Goal: Task Accomplishment & Management: Complete application form

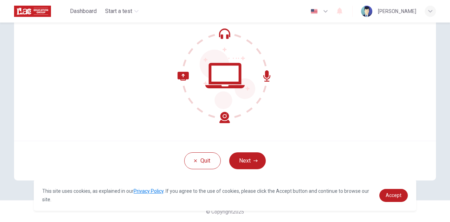
scroll to position [35, 0]
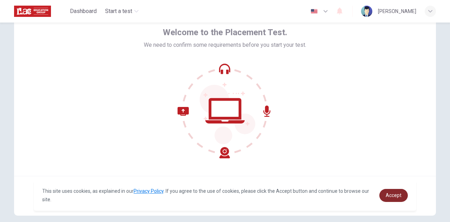
click at [389, 197] on span "Accept" at bounding box center [394, 195] width 16 height 6
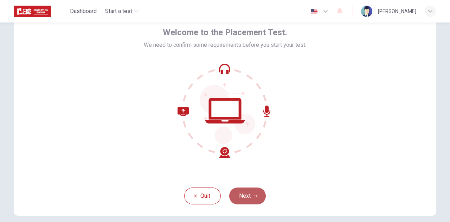
click at [256, 194] on button "Next" at bounding box center [247, 195] width 37 height 17
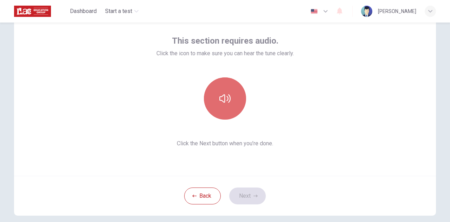
click at [230, 104] on button "button" at bounding box center [225, 98] width 42 height 42
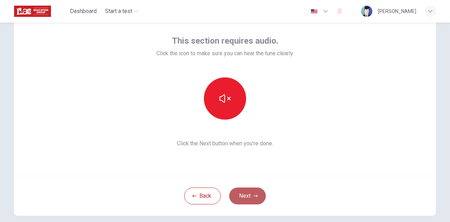
click at [249, 192] on button "Next" at bounding box center [247, 195] width 37 height 17
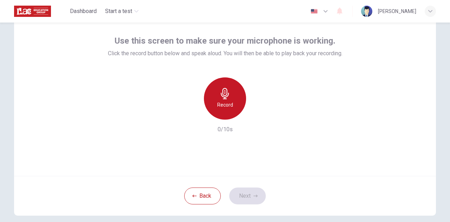
click at [230, 97] on div "Record" at bounding box center [225, 98] width 42 height 42
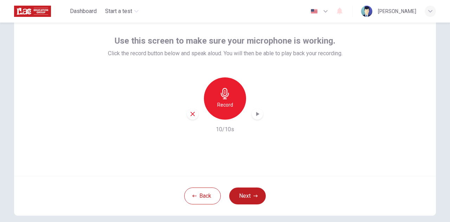
click at [257, 117] on div "button" at bounding box center [257, 113] width 11 height 11
click at [241, 195] on button "Next" at bounding box center [247, 195] width 37 height 17
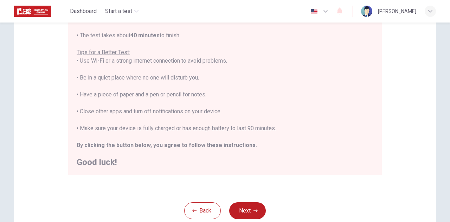
scroll to position [169, 0]
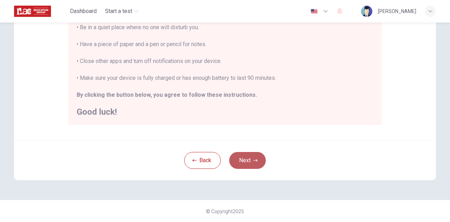
click at [246, 165] on button "Next" at bounding box center [247, 160] width 37 height 17
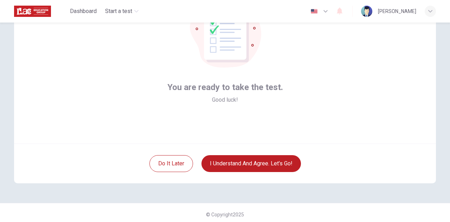
scroll to position [70, 0]
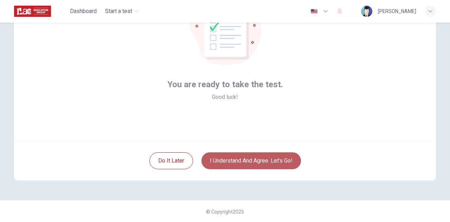
click at [279, 156] on button "I understand and agree. Let’s go!" at bounding box center [250, 160] width 99 height 17
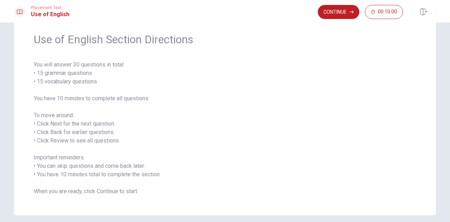
scroll to position [35, 0]
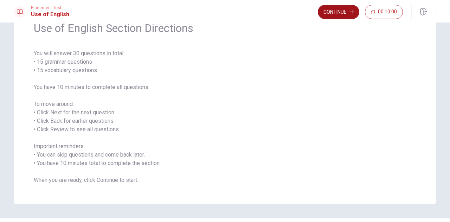
click at [337, 13] on button "Continue" at bounding box center [338, 12] width 41 height 14
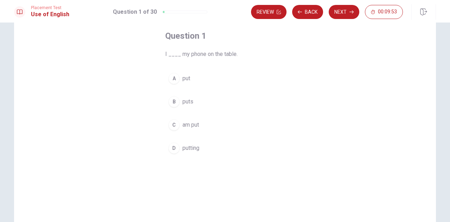
click at [185, 78] on span "put" at bounding box center [186, 78] width 8 height 8
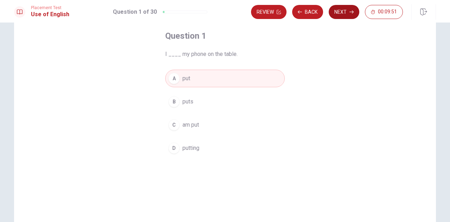
click at [341, 12] on button "Next" at bounding box center [344, 12] width 31 height 14
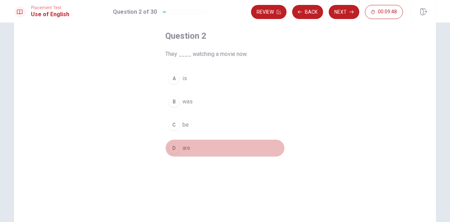
click at [182, 149] on span "are" at bounding box center [186, 148] width 8 height 8
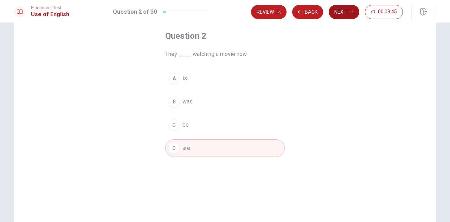
click at [341, 8] on button "Next" at bounding box center [344, 12] width 31 height 14
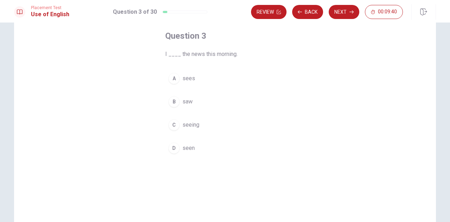
click at [184, 101] on span "saw" at bounding box center [187, 101] width 10 height 8
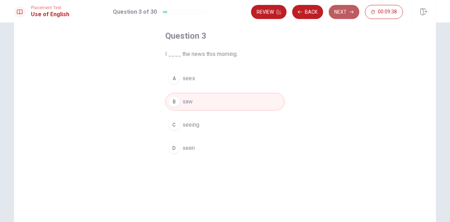
click at [340, 11] on button "Next" at bounding box center [344, 12] width 31 height 14
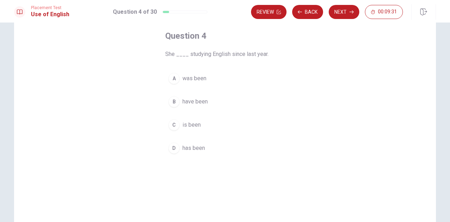
click at [196, 147] on span "has been" at bounding box center [193, 148] width 22 height 8
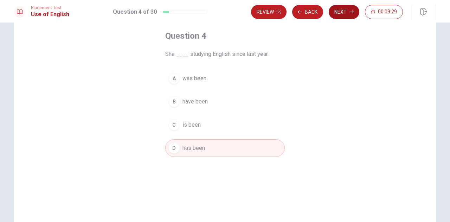
click at [342, 10] on button "Next" at bounding box center [344, 12] width 31 height 14
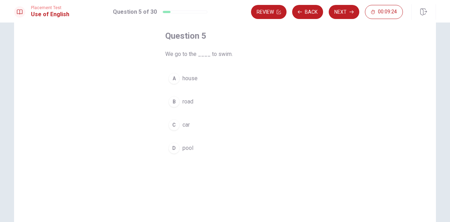
click at [188, 148] on span "pool" at bounding box center [187, 148] width 11 height 8
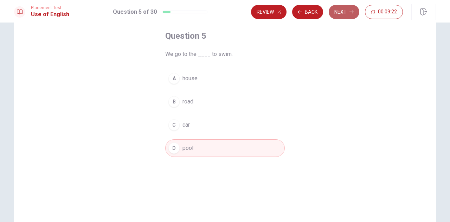
click at [354, 11] on button "Next" at bounding box center [344, 12] width 31 height 14
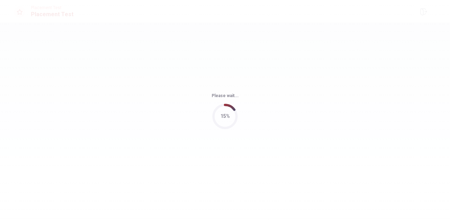
scroll to position [0, 0]
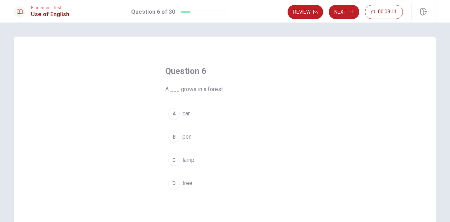
click at [186, 179] on span "tree" at bounding box center [187, 183] width 10 height 8
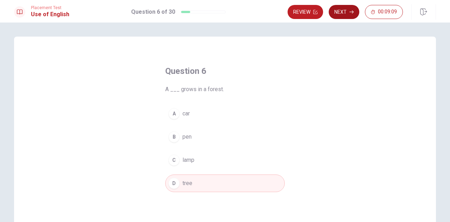
click at [344, 15] on button "Next" at bounding box center [344, 12] width 31 height 14
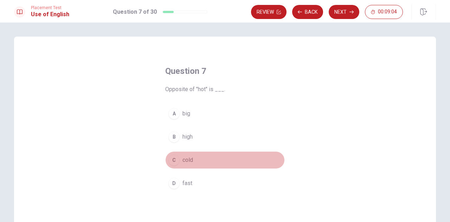
click at [184, 161] on span "cold" at bounding box center [187, 160] width 11 height 8
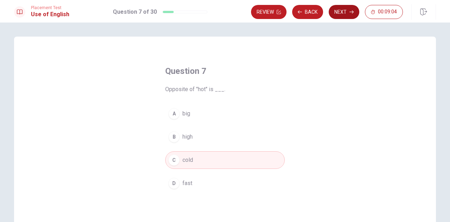
click at [336, 15] on button "Next" at bounding box center [344, 12] width 31 height 14
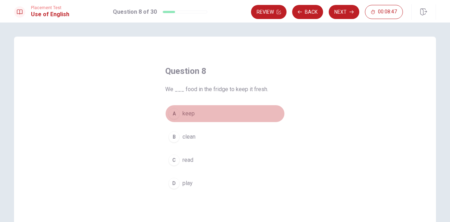
click at [187, 117] on span "keep" at bounding box center [188, 113] width 12 height 8
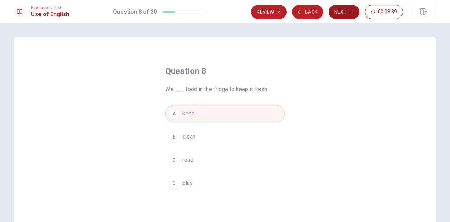
click at [340, 10] on button "Next" at bounding box center [344, 12] width 31 height 14
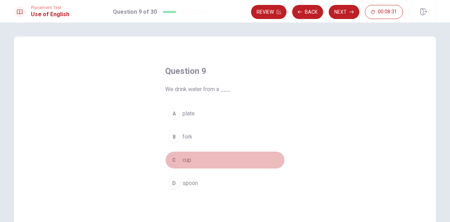
click at [182, 158] on span "cup" at bounding box center [186, 160] width 9 height 8
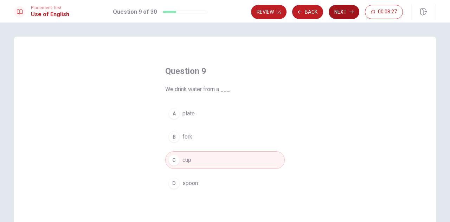
click at [347, 14] on button "Next" at bounding box center [344, 12] width 31 height 14
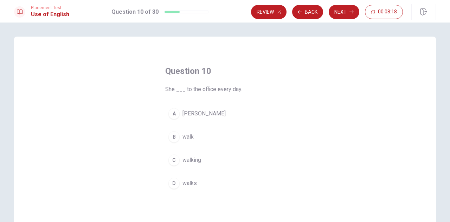
click at [188, 183] on span "walks" at bounding box center [189, 183] width 14 height 8
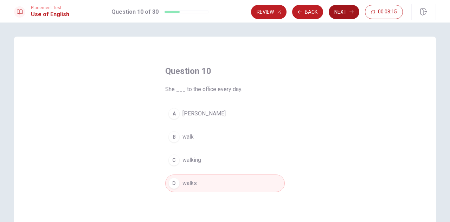
click at [341, 12] on button "Next" at bounding box center [344, 12] width 31 height 14
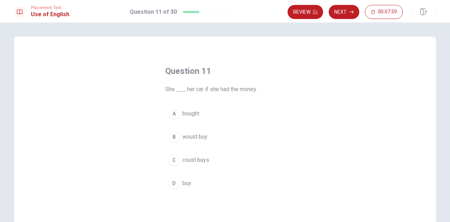
click at [195, 137] on span "would buy" at bounding box center [194, 136] width 25 height 8
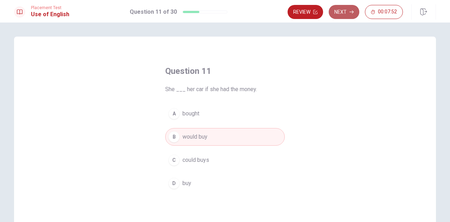
click at [347, 13] on button "Next" at bounding box center [344, 12] width 31 height 14
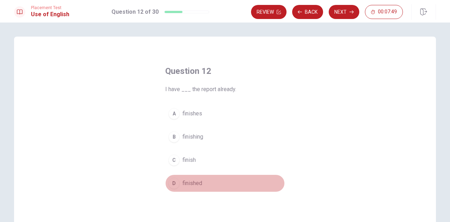
click at [193, 186] on span "finished" at bounding box center [192, 183] width 20 height 8
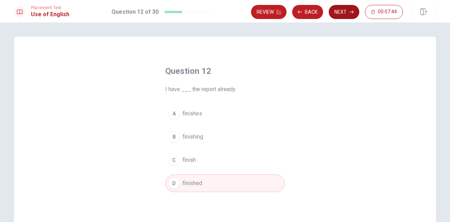
click at [340, 11] on button "Next" at bounding box center [344, 12] width 31 height 14
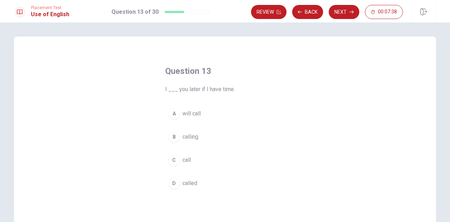
click at [189, 116] on span "will call" at bounding box center [191, 113] width 18 height 8
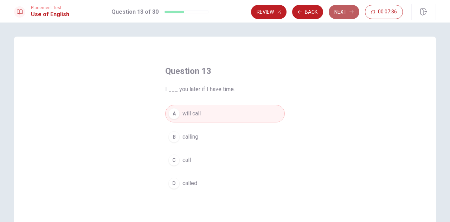
click at [339, 13] on button "Next" at bounding box center [344, 12] width 31 height 14
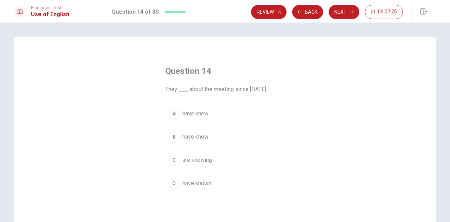
click at [205, 182] on span "have known" at bounding box center [196, 183] width 29 height 8
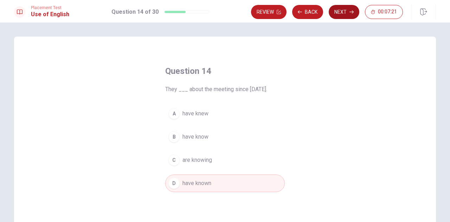
click at [342, 12] on button "Next" at bounding box center [344, 12] width 31 height 14
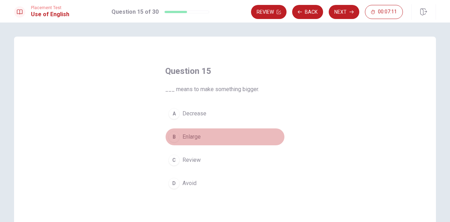
click at [189, 138] on span "Enlarge" at bounding box center [191, 136] width 18 height 8
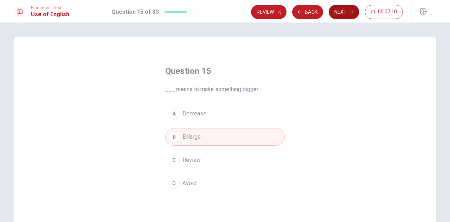
click at [337, 13] on button "Next" at bounding box center [344, 12] width 31 height 14
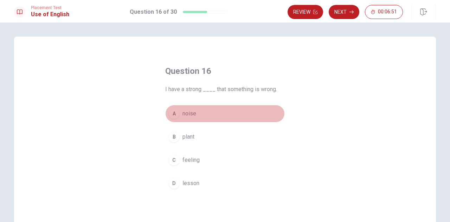
click at [180, 113] on button "A noise" at bounding box center [224, 114] width 119 height 18
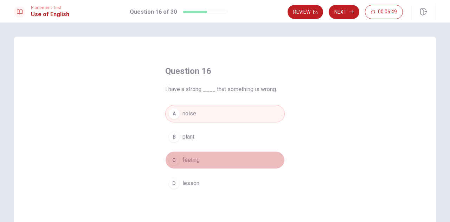
click at [191, 161] on span "feeling" at bounding box center [190, 160] width 17 height 8
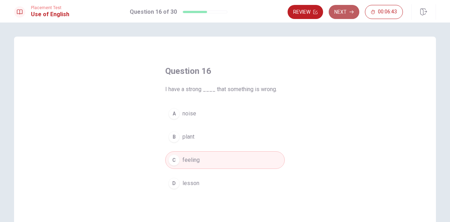
click at [347, 11] on button "Next" at bounding box center [344, 12] width 31 height 14
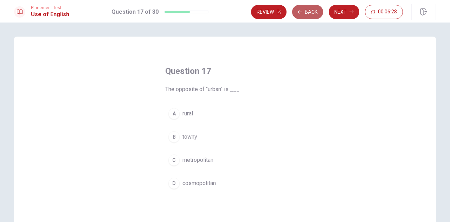
click at [305, 8] on button "Back" at bounding box center [307, 12] width 31 height 14
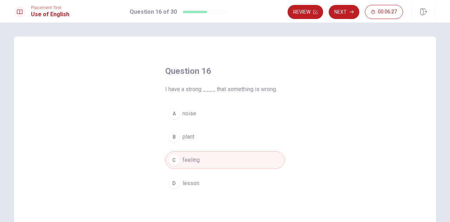
click at [179, 118] on button "A noise" at bounding box center [224, 114] width 119 height 18
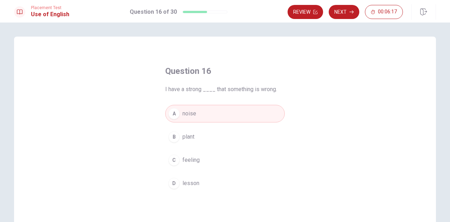
click at [186, 160] on span "feeling" at bounding box center [190, 160] width 17 height 8
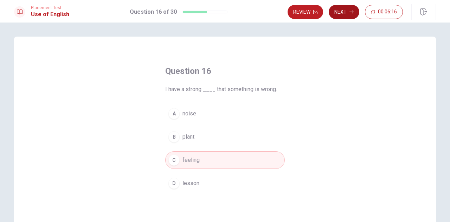
click at [342, 15] on button "Next" at bounding box center [344, 12] width 31 height 14
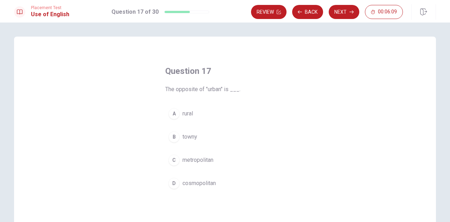
click at [188, 115] on span "rural" at bounding box center [187, 113] width 11 height 8
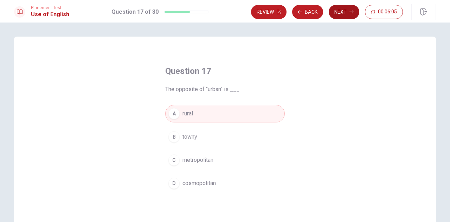
click at [355, 11] on button "Next" at bounding box center [344, 12] width 31 height 14
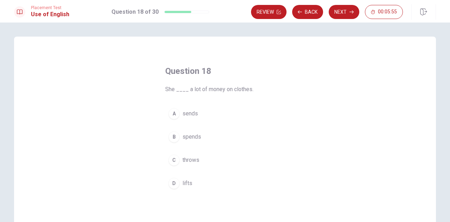
click at [192, 138] on span "spends" at bounding box center [191, 136] width 19 height 8
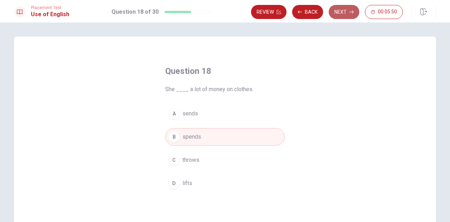
click at [343, 10] on button "Next" at bounding box center [344, 12] width 31 height 14
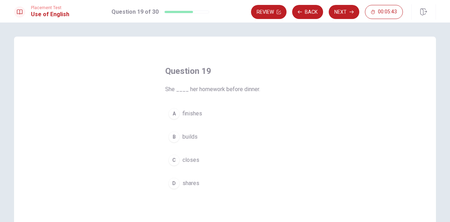
click at [186, 111] on span "finishes" at bounding box center [192, 113] width 20 height 8
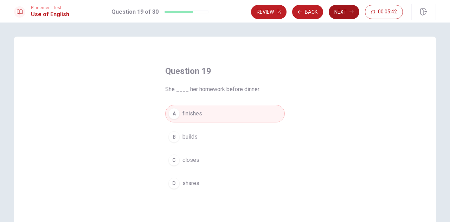
click at [342, 11] on button "Next" at bounding box center [344, 12] width 31 height 14
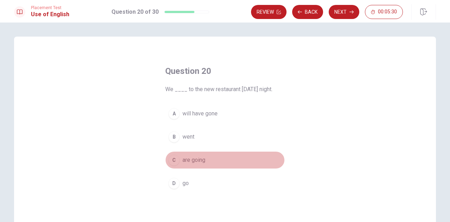
click at [195, 160] on span "are going" at bounding box center [193, 160] width 23 height 8
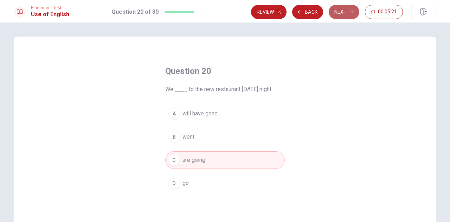
click at [342, 12] on button "Next" at bounding box center [344, 12] width 31 height 14
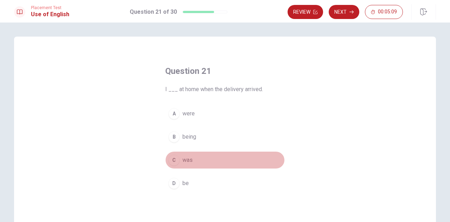
click at [183, 160] on span "was" at bounding box center [187, 160] width 10 height 8
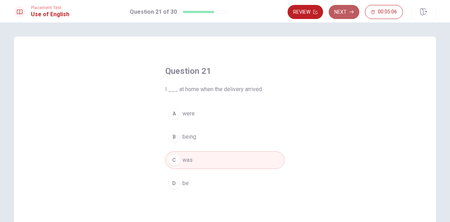
click at [344, 11] on button "Next" at bounding box center [344, 12] width 31 height 14
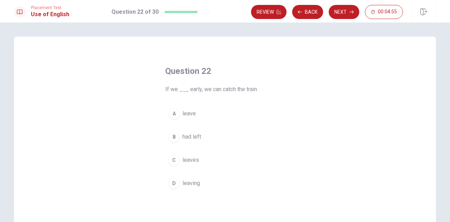
click at [186, 114] on span "leave" at bounding box center [188, 113] width 13 height 8
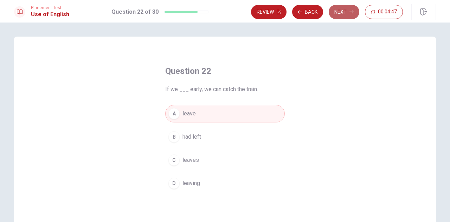
click at [343, 9] on button "Next" at bounding box center [344, 12] width 31 height 14
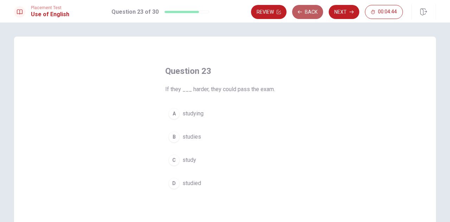
click at [312, 11] on button "Back" at bounding box center [307, 12] width 31 height 14
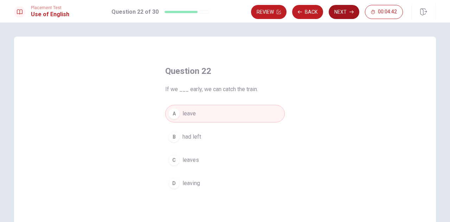
click at [338, 10] on button "Next" at bounding box center [344, 12] width 31 height 14
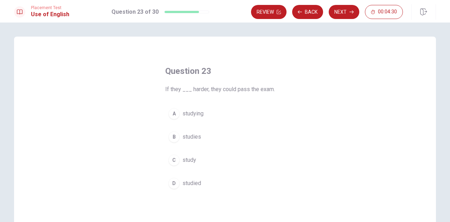
click at [190, 183] on span "studied" at bounding box center [191, 183] width 19 height 8
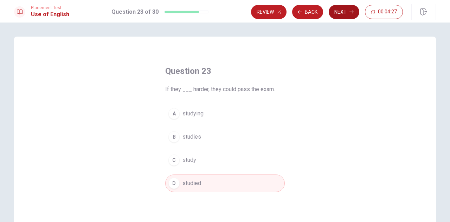
click at [343, 9] on button "Next" at bounding box center [344, 12] width 31 height 14
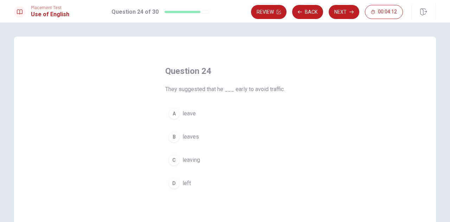
click at [184, 181] on span "left" at bounding box center [186, 183] width 8 height 8
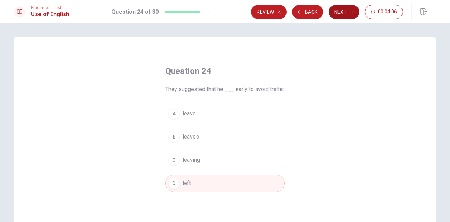
click at [347, 12] on button "Next" at bounding box center [344, 12] width 31 height 14
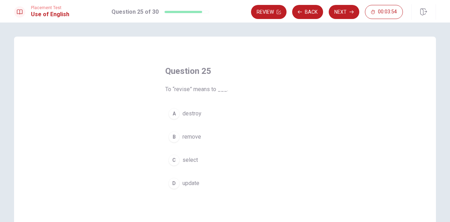
click at [187, 186] on span "update" at bounding box center [190, 183] width 17 height 8
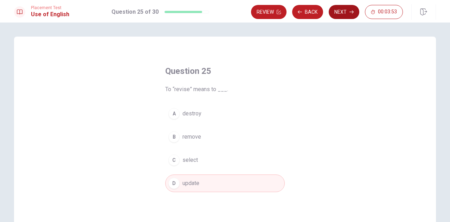
click at [342, 10] on button "Next" at bounding box center [344, 12] width 31 height 14
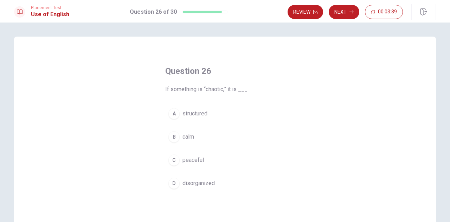
click at [204, 181] on span "disorganized" at bounding box center [198, 183] width 32 height 8
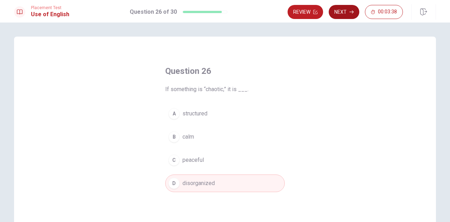
click at [336, 15] on button "Next" at bounding box center [344, 12] width 31 height 14
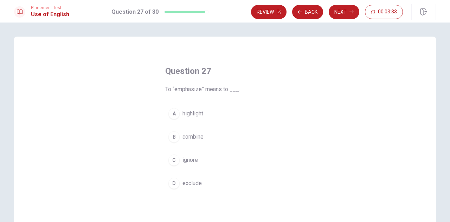
click at [192, 114] on span "highlight" at bounding box center [192, 113] width 21 height 8
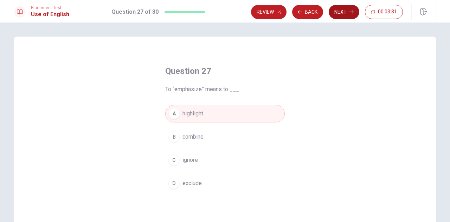
click at [336, 11] on button "Next" at bounding box center [344, 12] width 31 height 14
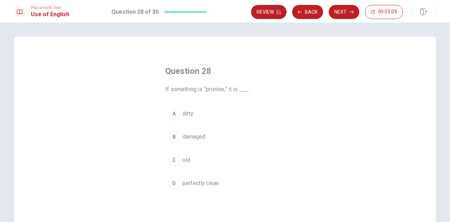
click at [182, 159] on span "old" at bounding box center [186, 160] width 8 height 8
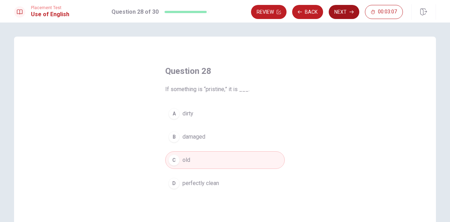
click at [342, 10] on button "Next" at bounding box center [344, 12] width 31 height 14
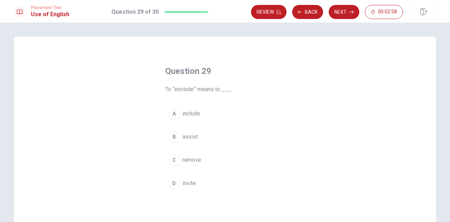
click at [191, 159] on span "remove" at bounding box center [191, 160] width 19 height 8
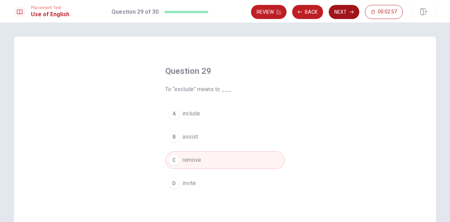
click at [345, 10] on button "Next" at bounding box center [344, 12] width 31 height 14
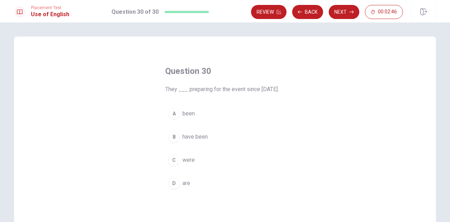
click at [199, 141] on span "have been" at bounding box center [194, 136] width 25 height 8
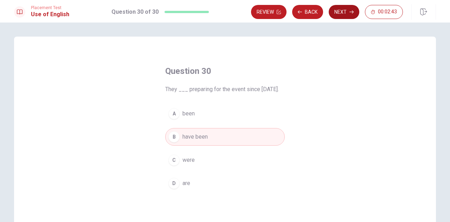
click at [335, 12] on button "Next" at bounding box center [344, 12] width 31 height 14
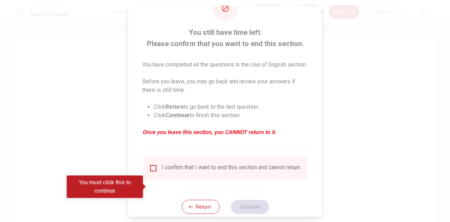
scroll to position [35, 0]
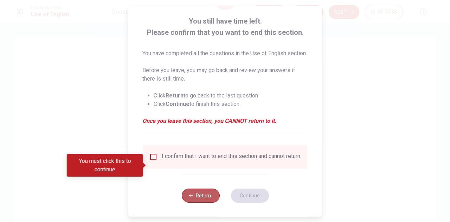
click at [201, 202] on button "Return" at bounding box center [200, 195] width 38 height 14
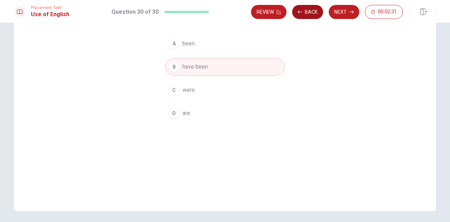
scroll to position [0, 0]
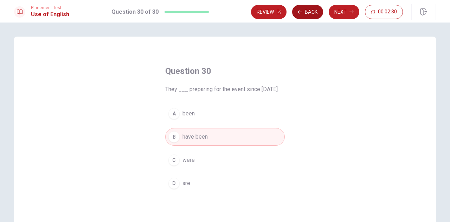
click at [306, 13] on button "Back" at bounding box center [307, 12] width 31 height 14
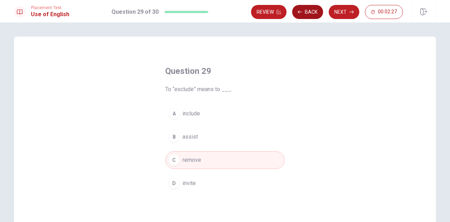
click at [317, 10] on button "Back" at bounding box center [307, 12] width 31 height 14
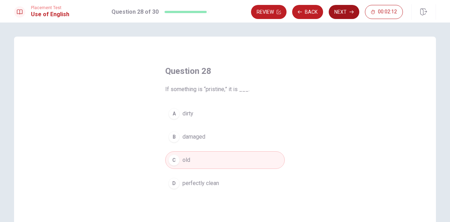
click at [344, 12] on button "Next" at bounding box center [344, 12] width 31 height 14
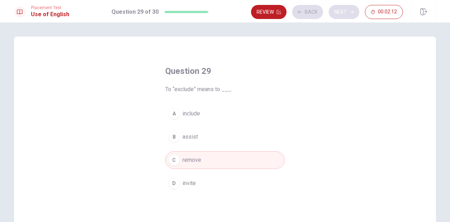
click at [344, 12] on div "Review Back Next 00:02:12" at bounding box center [327, 12] width 152 height 14
click at [350, 11] on icon "button" at bounding box center [351, 12] width 4 height 4
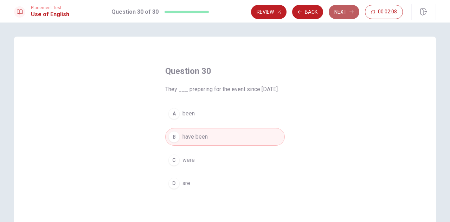
click at [345, 17] on button "Next" at bounding box center [344, 12] width 31 height 14
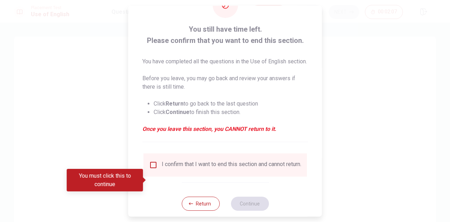
scroll to position [48, 0]
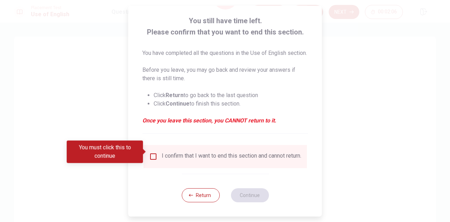
click at [153, 152] on input "You must click this to continue" at bounding box center [153, 156] width 8 height 8
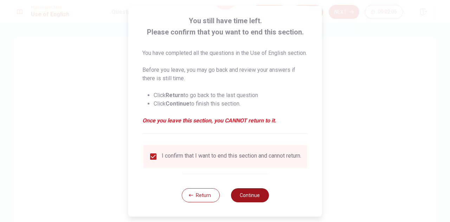
click at [240, 198] on button "Continue" at bounding box center [250, 195] width 38 height 14
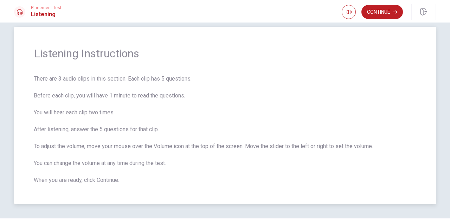
scroll to position [0, 0]
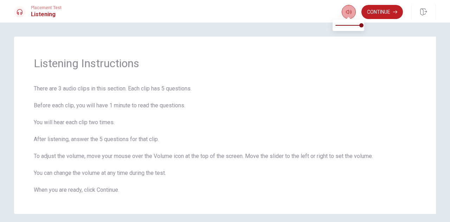
click at [342, 12] on button "button" at bounding box center [349, 12] width 14 height 14
click at [390, 14] on button "Continue" at bounding box center [381, 12] width 41 height 14
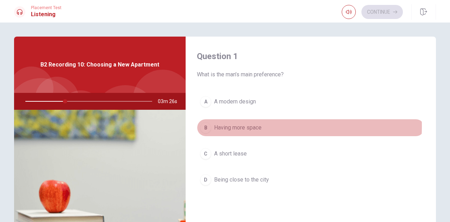
click at [245, 126] on span "Having more space" at bounding box center [237, 127] width 47 height 8
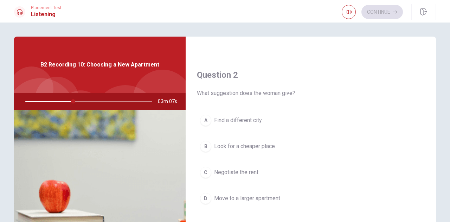
scroll to position [176, 0]
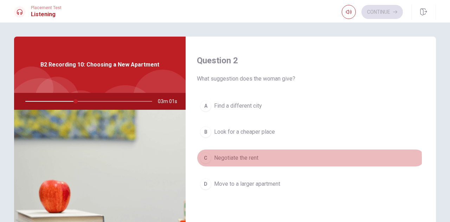
click at [250, 158] on span "Negotiate the rent" at bounding box center [236, 158] width 44 height 8
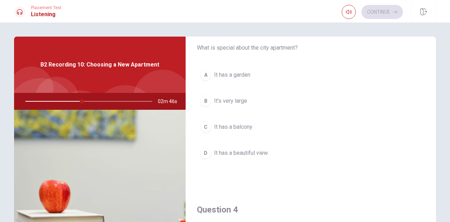
scroll to position [351, 0]
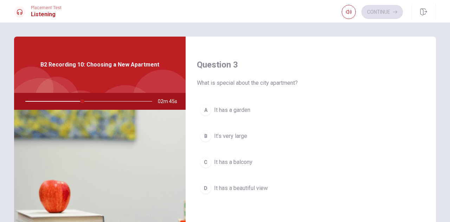
click at [236, 158] on span "It has a balcony" at bounding box center [233, 162] width 38 height 8
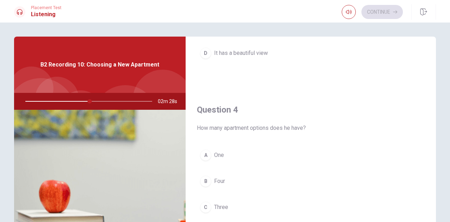
scroll to position [527, 0]
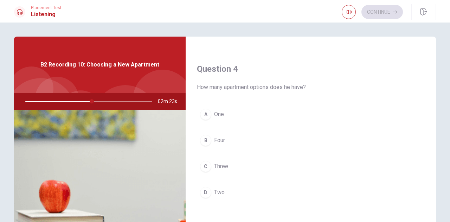
click at [217, 137] on span "Four" at bounding box center [219, 140] width 11 height 8
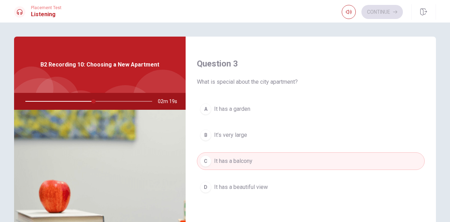
scroll to position [351, 0]
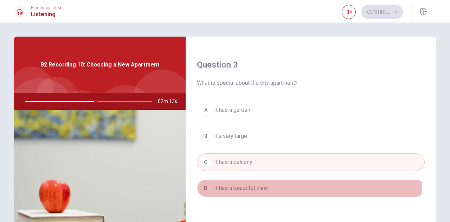
click at [238, 184] on span "It has a beautiful view" at bounding box center [241, 188] width 54 height 8
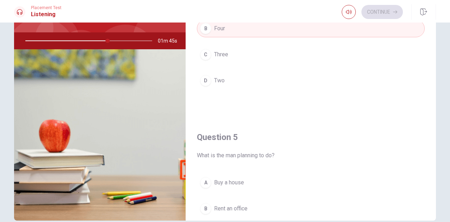
scroll to position [650, 0]
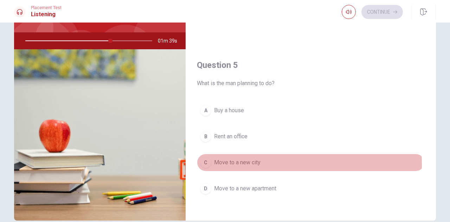
click at [235, 159] on span "Move to a new city" at bounding box center [237, 162] width 46 height 8
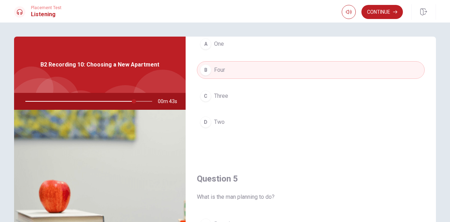
scroll to position [562, 0]
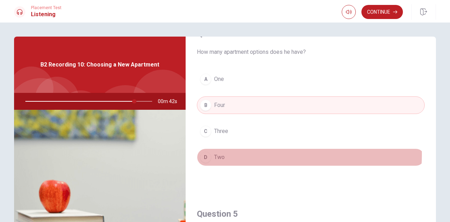
click at [233, 151] on button "D Two" at bounding box center [311, 157] width 228 height 18
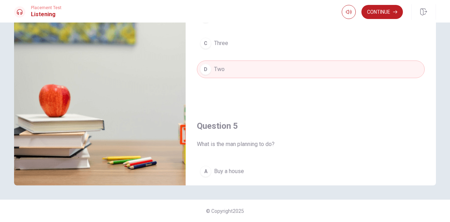
scroll to position [650, 0]
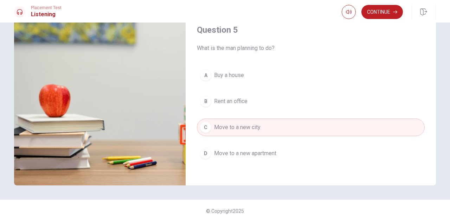
click at [235, 154] on button "D Move to a new apartment" at bounding box center [311, 153] width 228 height 18
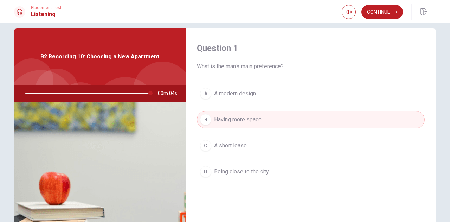
scroll to position [0, 0]
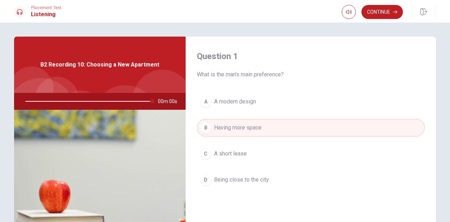
type input "0"
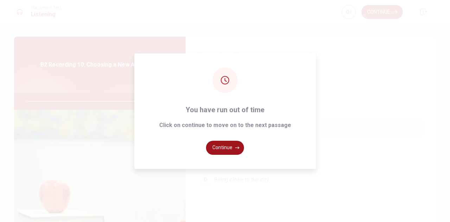
click at [232, 146] on button "Continue" at bounding box center [225, 148] width 38 height 14
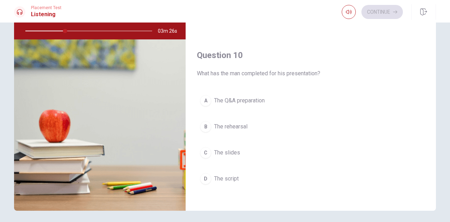
scroll to position [96, 0]
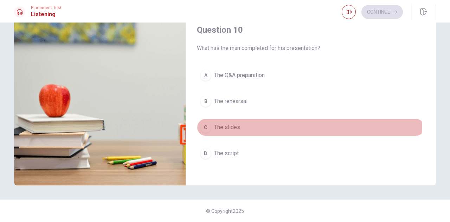
click at [232, 123] on span "The slides" at bounding box center [227, 127] width 26 height 8
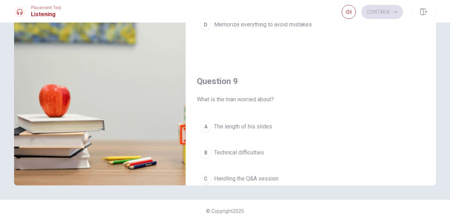
scroll to position [457, 0]
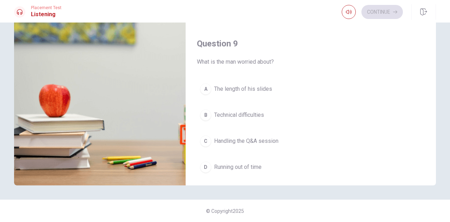
click at [269, 137] on span "Handling the Q&A session" at bounding box center [246, 141] width 64 height 8
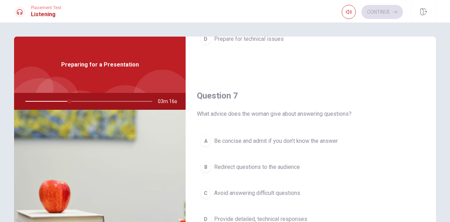
scroll to position [176, 0]
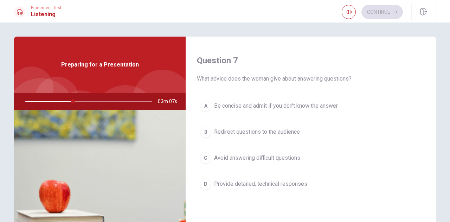
click at [266, 106] on span "Be concise and admit if you don’t know the answer" at bounding box center [276, 106] width 124 height 8
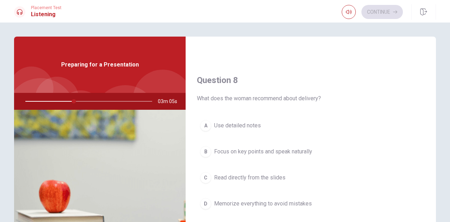
scroll to position [351, 0]
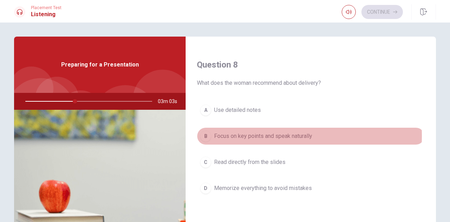
click at [265, 134] on span "Focus on key points and speak naturally" at bounding box center [263, 136] width 98 height 8
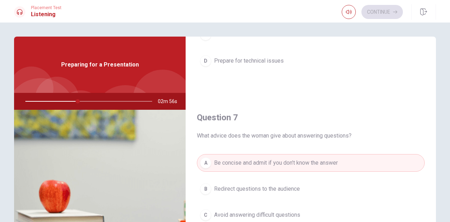
scroll to position [0, 0]
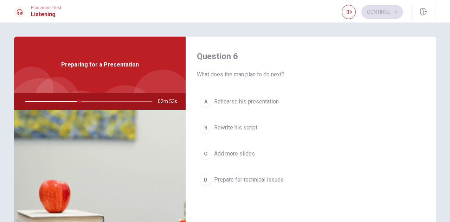
click at [242, 102] on span "Rehearse his presentation" at bounding box center [246, 101] width 65 height 8
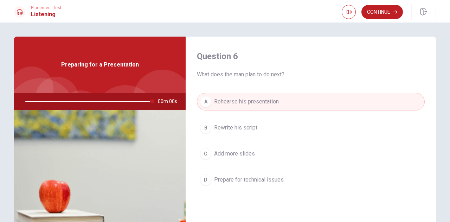
type input "0"
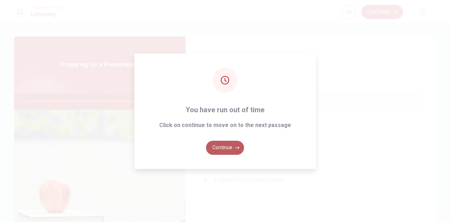
click at [231, 145] on button "Continue" at bounding box center [225, 148] width 38 height 14
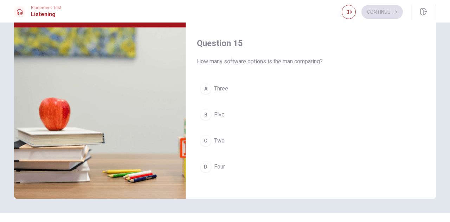
scroll to position [96, 0]
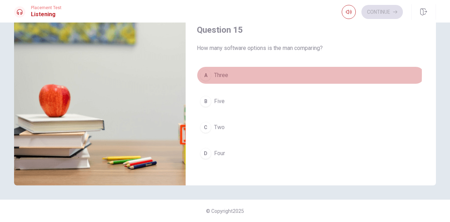
click at [225, 71] on span "Three" at bounding box center [221, 75] width 14 height 8
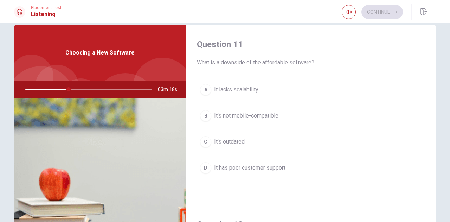
scroll to position [0, 0]
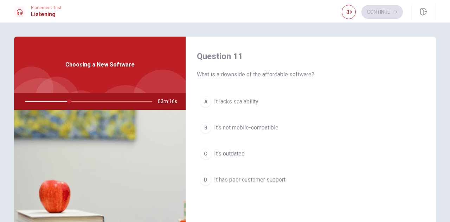
click at [222, 155] on span "It’s outdated" at bounding box center [229, 153] width 31 height 8
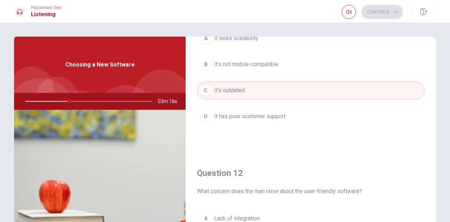
scroll to position [176, 0]
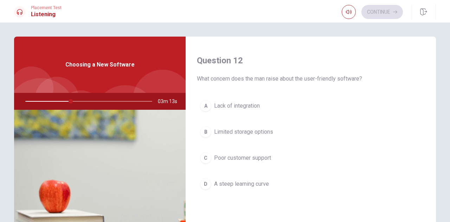
click at [249, 132] on span "Limited storage options" at bounding box center [243, 132] width 59 height 8
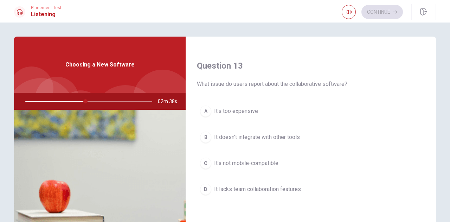
scroll to position [351, 0]
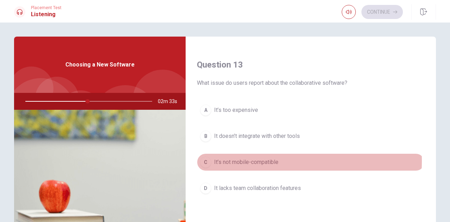
click at [265, 158] on span "It’s not mobile-compatible" at bounding box center [246, 162] width 64 height 8
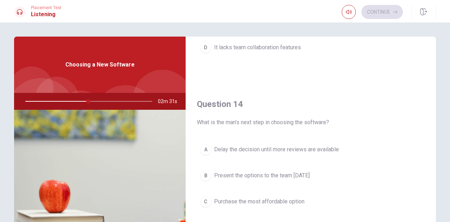
scroll to position [527, 0]
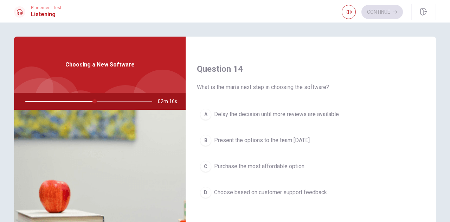
click at [264, 114] on span "Delay the decision until more reviews are available" at bounding box center [276, 114] width 125 height 8
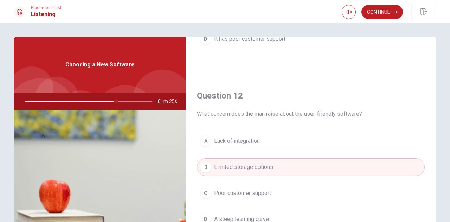
scroll to position [176, 0]
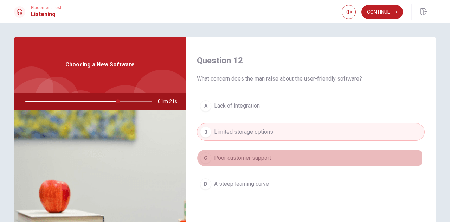
click at [247, 159] on span "Poor customer support" at bounding box center [242, 158] width 57 height 8
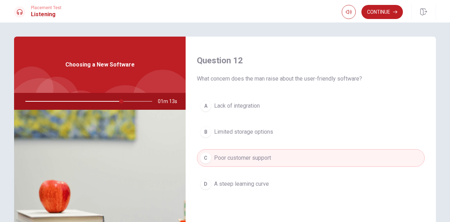
click at [267, 132] on span "Limited storage options" at bounding box center [243, 132] width 59 height 8
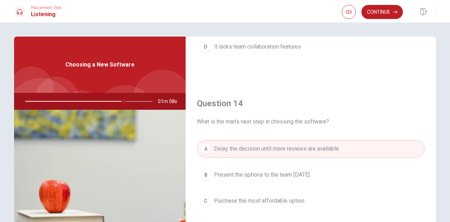
scroll to position [527, 0]
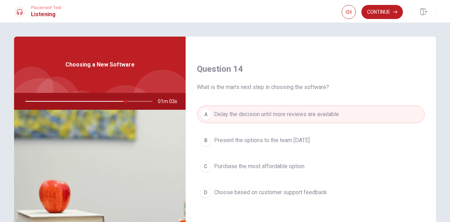
click at [293, 142] on button "B Present the options to the team [DATE]" at bounding box center [311, 140] width 228 height 18
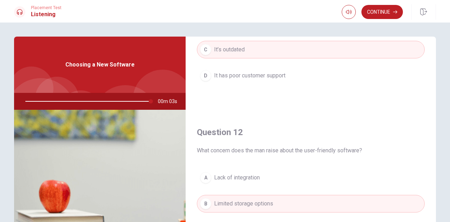
scroll to position [0, 0]
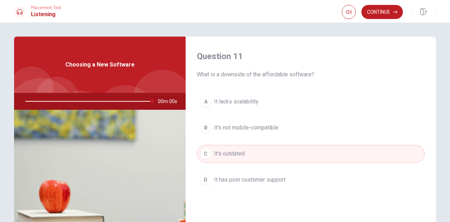
type input "0"
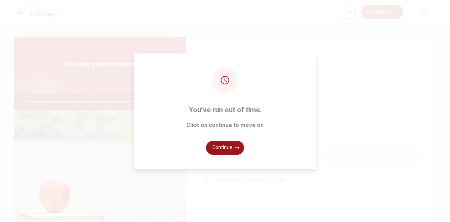
click at [229, 150] on button "Continue" at bounding box center [225, 148] width 38 height 14
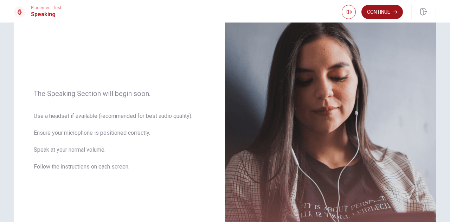
scroll to position [52, 0]
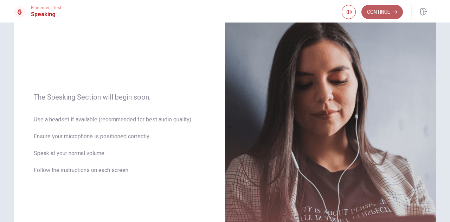
click at [385, 9] on button "Continue" at bounding box center [381, 12] width 41 height 14
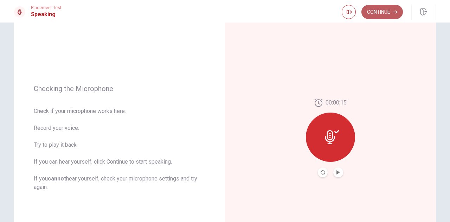
click at [387, 14] on button "Continue" at bounding box center [381, 12] width 41 height 14
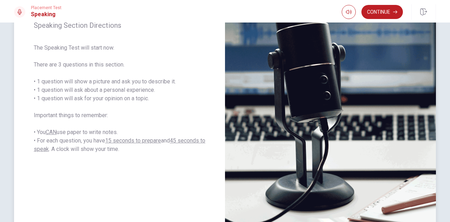
scroll to position [87, 0]
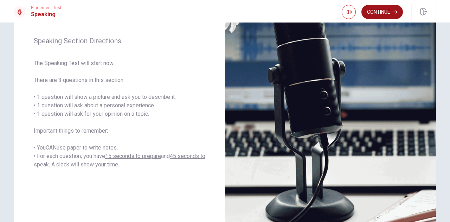
click at [387, 14] on button "Continue" at bounding box center [381, 12] width 41 height 14
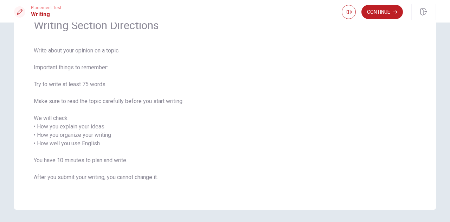
scroll to position [27, 0]
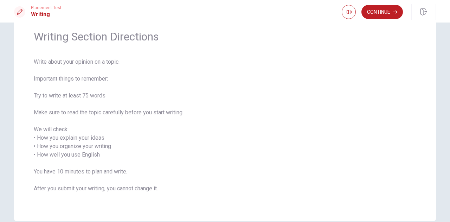
drag, startPoint x: 32, startPoint y: 188, endPoint x: 174, endPoint y: 195, distance: 142.9
click at [174, 195] on div "Writing Section Directions Write about your opinion on a topic. Important thing…" at bounding box center [225, 115] width 422 height 211
click at [178, 182] on span "Write about your opinion on a topic. Important things to remember: Try to write…" at bounding box center [225, 129] width 382 height 143
click at [375, 14] on button "Continue" at bounding box center [381, 12] width 41 height 14
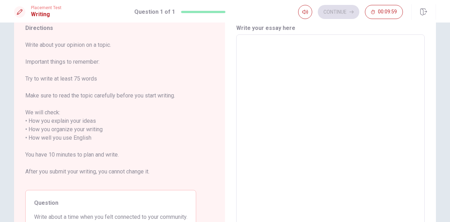
click at [297, 66] on textarea at bounding box center [330, 133] width 179 height 187
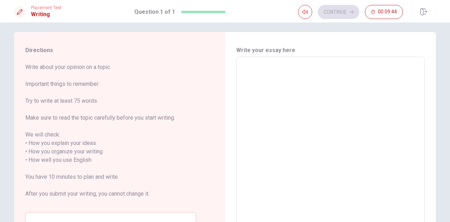
scroll to position [0, 0]
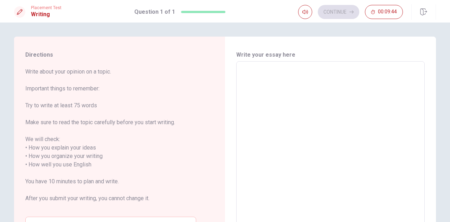
click at [313, 114] on textarea at bounding box center [330, 160] width 179 height 187
click at [321, 88] on textarea at bounding box center [330, 160] width 179 height 187
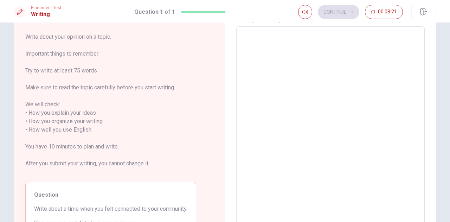
scroll to position [21, 0]
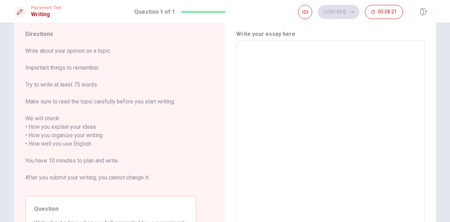
click at [292, 72] on textarea at bounding box center [330, 139] width 179 height 187
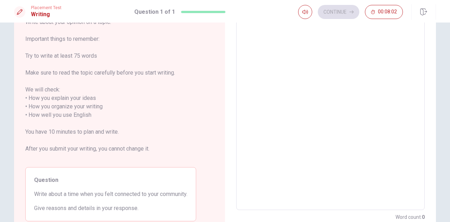
scroll to position [0, 0]
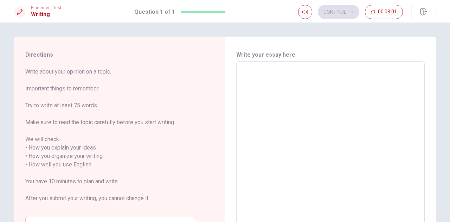
click at [335, 72] on textarea at bounding box center [330, 160] width 179 height 187
type textarea "e"
type textarea "x"
type textarea "eh"
type textarea "x"
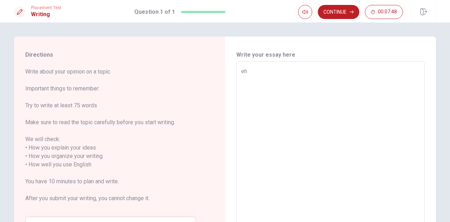
type textarea "e"
type textarea "x"
type textarea "L"
type textarea "x"
type textarea "W"
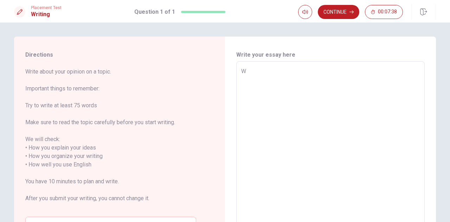
type textarea "x"
type textarea "Wh"
type textarea "x"
type textarea "Whe"
type textarea "x"
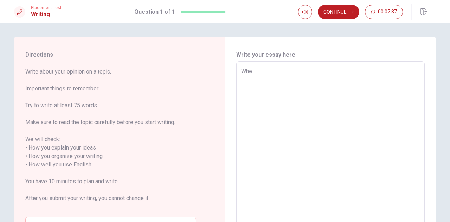
type textarea "When"
type textarea "x"
type textarea "When"
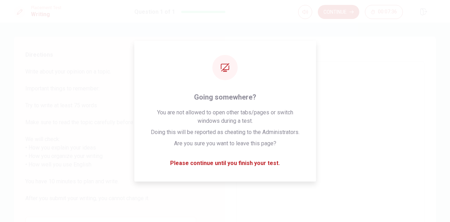
type textarea "x"
type textarea "When"
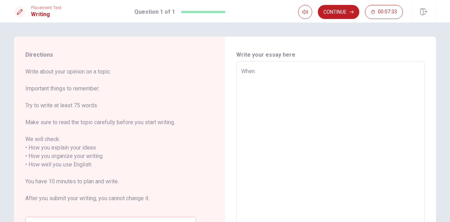
type textarea "x"
click at [304, 153] on textarea "When" at bounding box center [330, 160] width 179 height 187
type textarea "When"
type textarea "x"
type textarea "Whe"
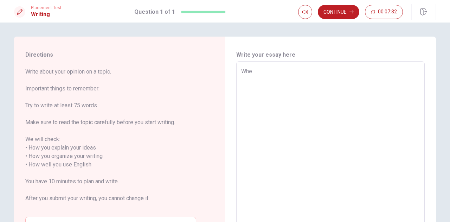
type textarea "x"
type textarea "Wh"
type textarea "x"
type textarea "W"
type textarea "x"
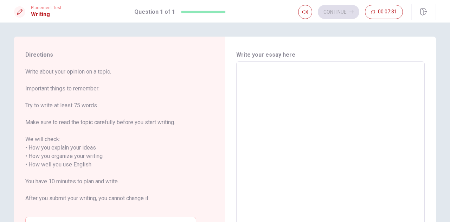
type textarea "w"
type textarea "x"
type textarea "wh"
type textarea "x"
type textarea "whe"
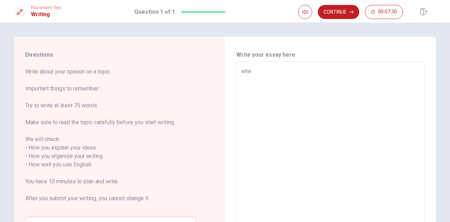
type textarea "x"
type textarea "when"
type textarea "x"
type textarea "when"
type textarea "x"
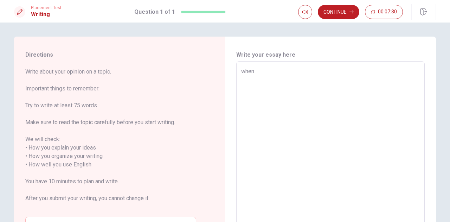
type textarea "when"
type textarea "x"
type textarea "whe"
type textarea "x"
type textarea "wh"
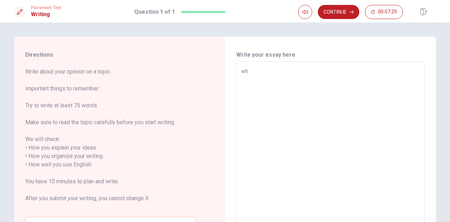
type textarea "x"
type textarea "w"
type textarea "x"
type textarea "W"
type textarea "x"
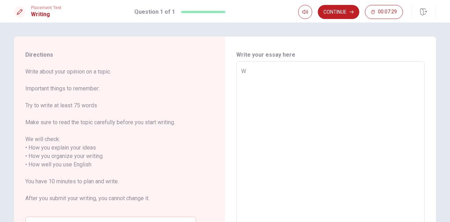
type textarea "WS"
type textarea "x"
type textarea "W"
type textarea "x"
type textarea "Wh"
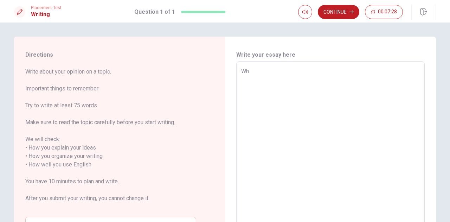
type textarea "x"
type textarea "Whe"
type textarea "x"
type textarea "When"
type textarea "x"
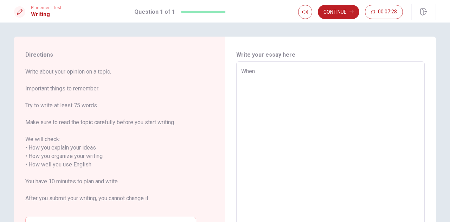
type textarea "When"
type textarea "x"
type textarea "When I"
type textarea "x"
type textarea "When I"
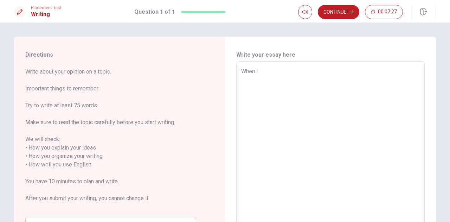
type textarea "x"
type textarea "When I w"
type textarea "x"
type textarea "When I wa"
type textarea "x"
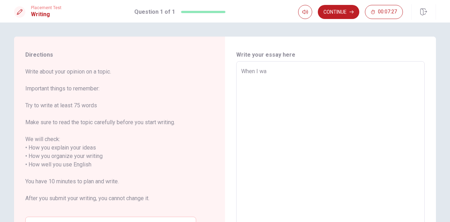
type textarea "When I was"
type textarea "x"
type textarea "When I was"
type textarea "x"
type textarea "When I was"
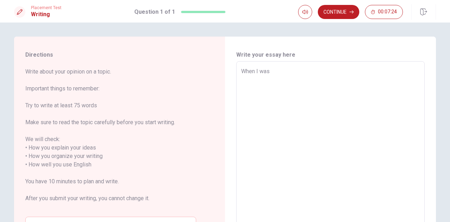
type textarea "x"
type textarea "When I wa"
type textarea "x"
type textarea "When I w"
type textarea "x"
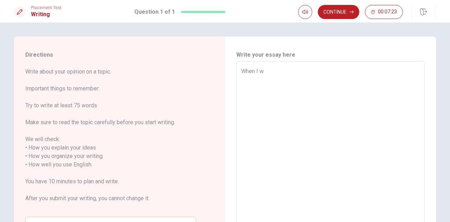
type textarea "When I"
type textarea "x"
type textarea "When I"
type textarea "x"
type textarea "When"
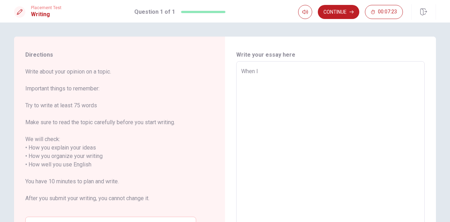
type textarea "x"
type textarea "When"
type textarea "x"
type textarea "Wh"
type textarea "x"
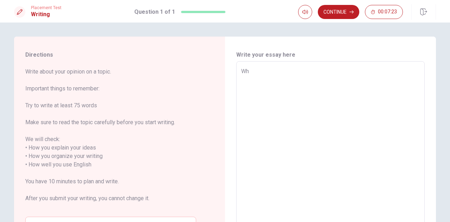
type textarea "W"
type textarea "x"
type textarea "w"
type textarea "x"
type textarea "I"
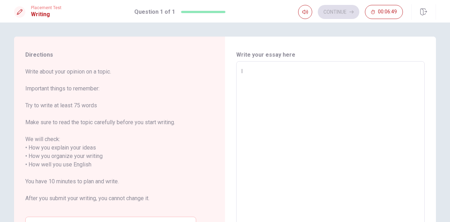
type textarea "x"
type textarea "I"
type textarea "x"
type textarea "I"
type textarea "x"
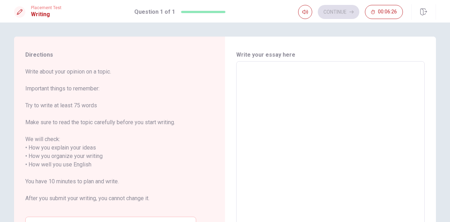
type textarea "N"
type textarea "x"
type textarea "No"
type textarea "x"
type textarea "Now"
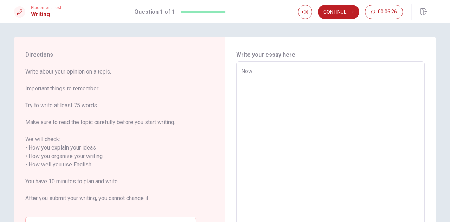
type textarea "x"
type textarea "Now"
type textarea "x"
type textarea "Now I"
type textarea "x"
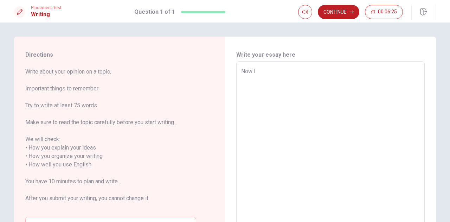
type textarea "Now I"
type textarea "x"
type textarea "Now I l"
type textarea "x"
type textarea "Now I li"
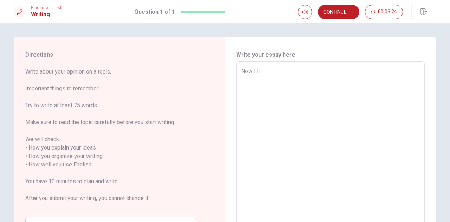
type textarea "x"
type textarea "Now I liv"
type textarea "x"
type textarea "Now I live"
type textarea "x"
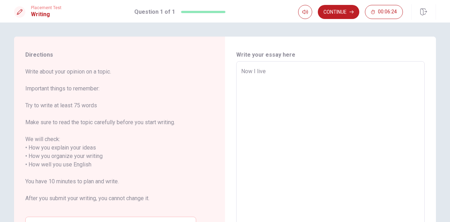
type textarea "Now I live"
type textarea "x"
type textarea "Now I live i"
type textarea "x"
type textarea "Now I live in"
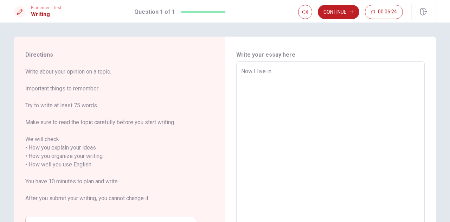
type textarea "x"
type textarea "Now I live in"
type textarea "x"
type textarea "Now I live in E"
type textarea "x"
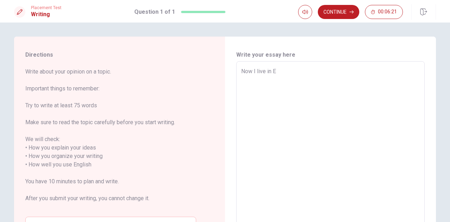
type textarea "Now I live in"
type textarea "x"
type textarea "Now I live in"
type textarea "x"
type textarea "Now I live i"
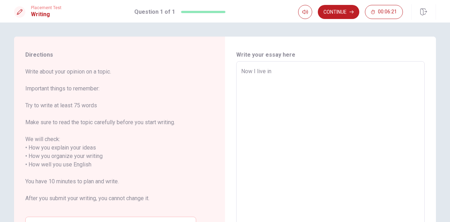
type textarea "x"
type textarea "Now I live"
type textarea "x"
type textarea "Now I live"
type textarea "x"
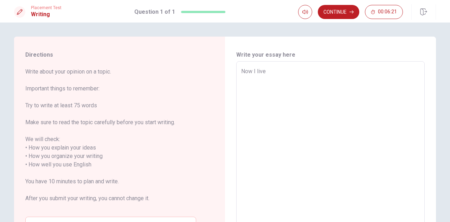
type textarea "Now I liv"
type textarea "x"
type textarea "Now I li"
type textarea "x"
type textarea "Now I"
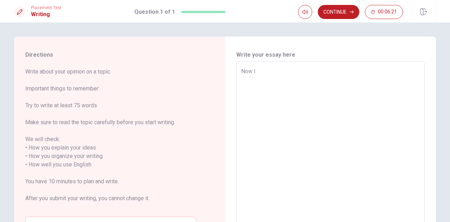
type textarea "x"
type textarea "Now I"
type textarea "x"
type textarea "Now"
type textarea "x"
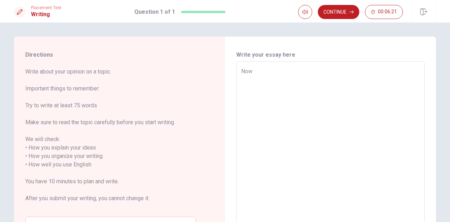
type textarea "No"
type textarea "x"
type textarea "N"
type textarea "x"
type textarea "I"
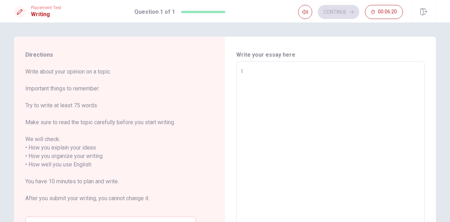
type textarea "x"
type textarea "I"
type textarea "x"
type textarea "I l"
type textarea "x"
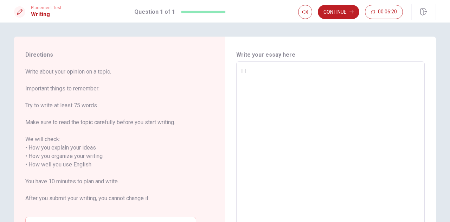
type textarea "I li"
type textarea "x"
type textarea "I liv"
type textarea "x"
type textarea "I live"
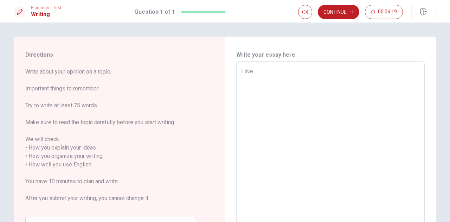
type textarea "x"
type textarea "I live"
type textarea "x"
type textarea "I live i"
type textarea "x"
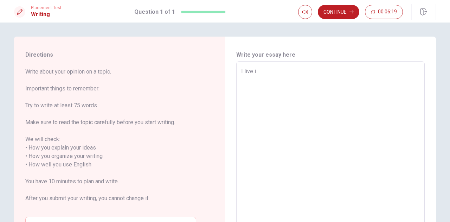
type textarea "I live in"
type textarea "x"
type textarea "I live in"
type textarea "x"
type textarea "I live in E"
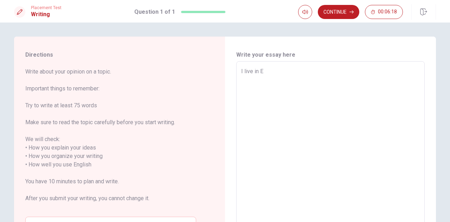
type textarea "x"
type textarea "I live in ED"
type textarea "x"
type textarea "I live in [GEOGRAPHIC_DATA]"
type textarea "x"
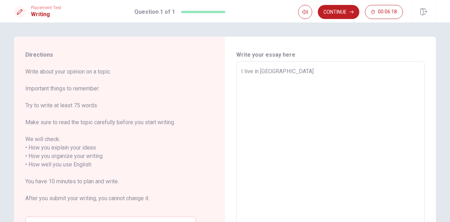
type textarea "I live in ED"
type textarea "x"
type textarea "I live in E"
type textarea "x"
type textarea "I live in Ed"
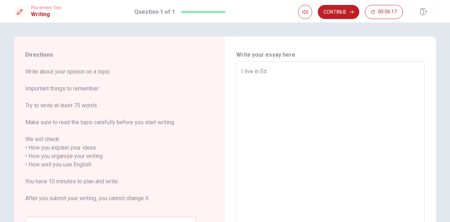
type textarea "x"
type textarea "I live in [GEOGRAPHIC_DATA]"
type textarea "x"
type textarea "I live in [GEOGRAPHIC_DATA]"
type textarea "x"
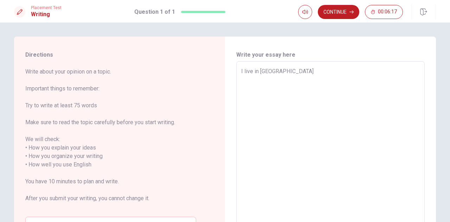
type textarea "I live in [GEOGRAPHIC_DATA]"
type textarea "x"
type textarea "I live in [GEOGRAPHIC_DATA]"
type textarea "x"
type textarea "I live in [GEOGRAPHIC_DATA]"
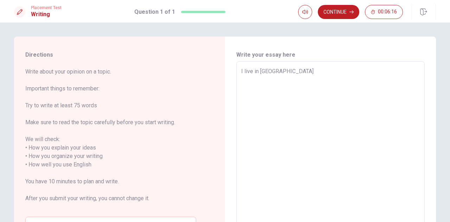
type textarea "x"
type textarea "I live in [GEOGRAPHIC_DATA]"
type textarea "x"
click at [416, 71] on textarea "I live in [GEOGRAPHIC_DATA] now. It's a large city in [GEOGRAPHIC_DATA] and goo…" at bounding box center [330, 160] width 179 height 187
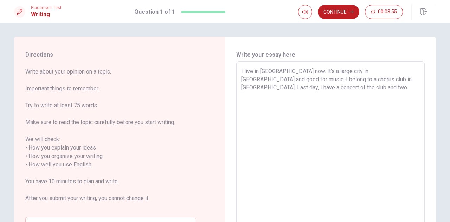
click at [237, 71] on div "I live in [GEOGRAPHIC_DATA] now. It's a large city in [GEOGRAPHIC_DATA] and goo…" at bounding box center [330, 160] width 188 height 198
click at [238, 71] on div "I live in [GEOGRAPHIC_DATA] now. It's a large city in [GEOGRAPHIC_DATA] and goo…" at bounding box center [330, 160] width 188 height 198
click at [241, 71] on textarea "I live in [GEOGRAPHIC_DATA] now. It's a large city in [GEOGRAPHIC_DATA] and goo…" at bounding box center [330, 160] width 179 height 187
click at [269, 73] on textarea "When I have a chorus concert, I live in [GEOGRAPHIC_DATA] now. It's a large cit…" at bounding box center [330, 160] width 179 height 187
click at [302, 89] on textarea "When I had a chorus concert, I live in [GEOGRAPHIC_DATA] now. It's a large city…" at bounding box center [330, 160] width 179 height 187
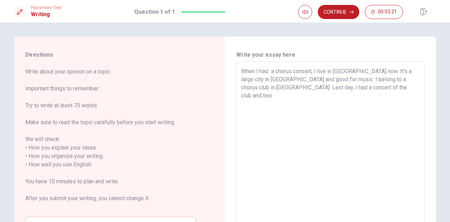
click at [312, 72] on textarea "When I had a chorus concert, I live in [GEOGRAPHIC_DATA] now. It's a large city…" at bounding box center [330, 160] width 179 height 187
click at [312, 71] on textarea "When I had a chorus concert I felt connected to my community. I live in [GEOGRA…" at bounding box center [330, 160] width 179 height 187
click at [313, 102] on textarea "When I had a chorus concert, I felt connected to my community. I live in [GEOGR…" at bounding box center [330, 160] width 179 height 187
click at [291, 96] on textarea "When I had a chorus concert, I felt connected to my community. I live in [GEOGR…" at bounding box center [330, 160] width 179 height 187
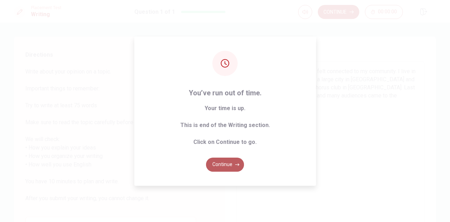
click at [236, 162] on button "Continue" at bounding box center [225, 164] width 38 height 14
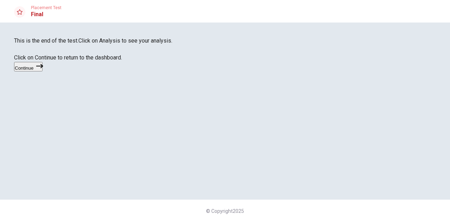
click at [43, 71] on button "Continue" at bounding box center [28, 66] width 28 height 9
